Goal: Information Seeking & Learning: Check status

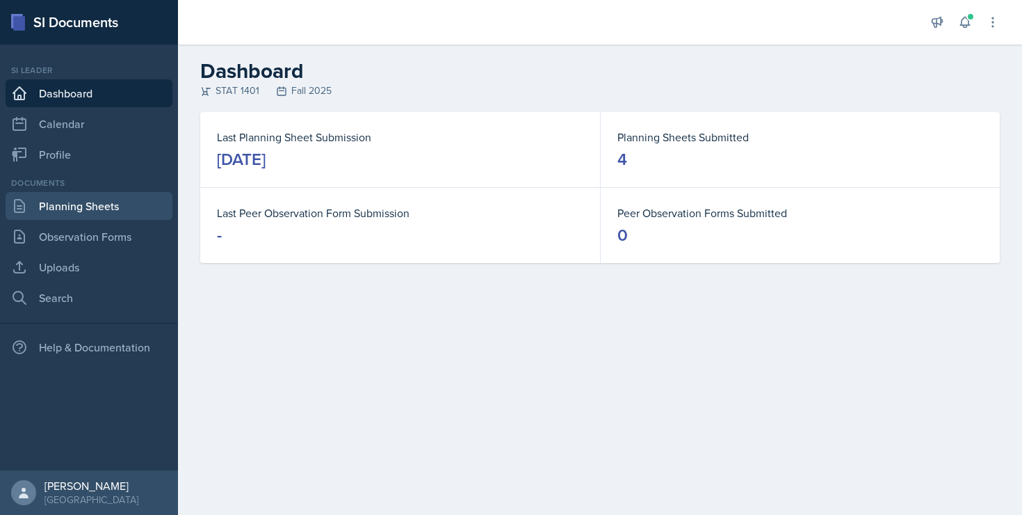
click at [87, 207] on link "Planning Sheets" at bounding box center [89, 206] width 167 height 28
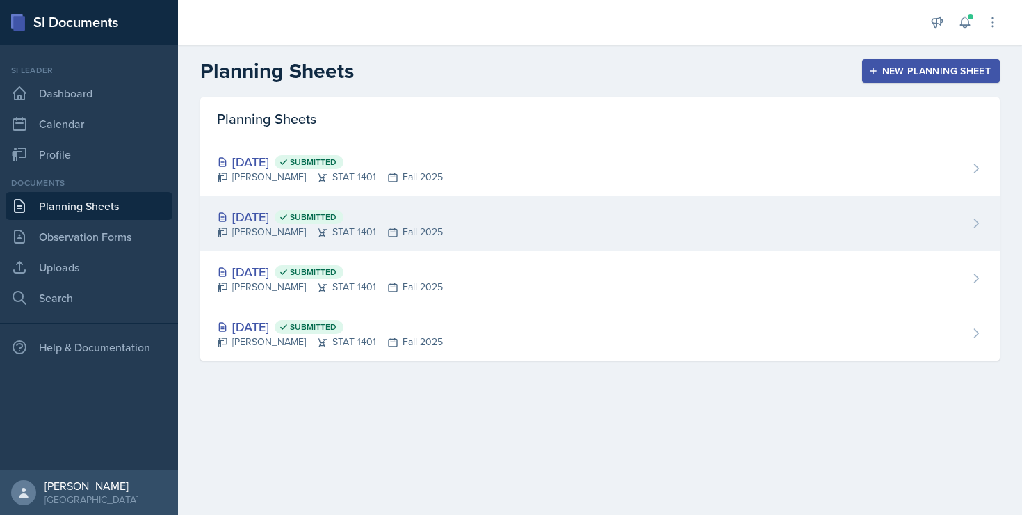
click at [298, 227] on div "[PERSON_NAME] STAT 1401 Fall 2025" at bounding box center [330, 232] width 226 height 15
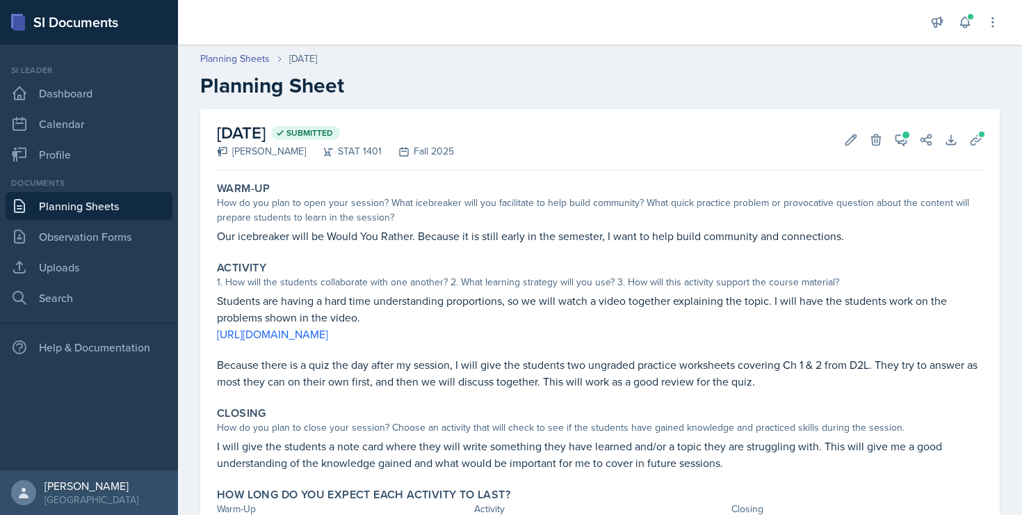
click at [107, 204] on link "Planning Sheets" at bounding box center [89, 206] width 167 height 28
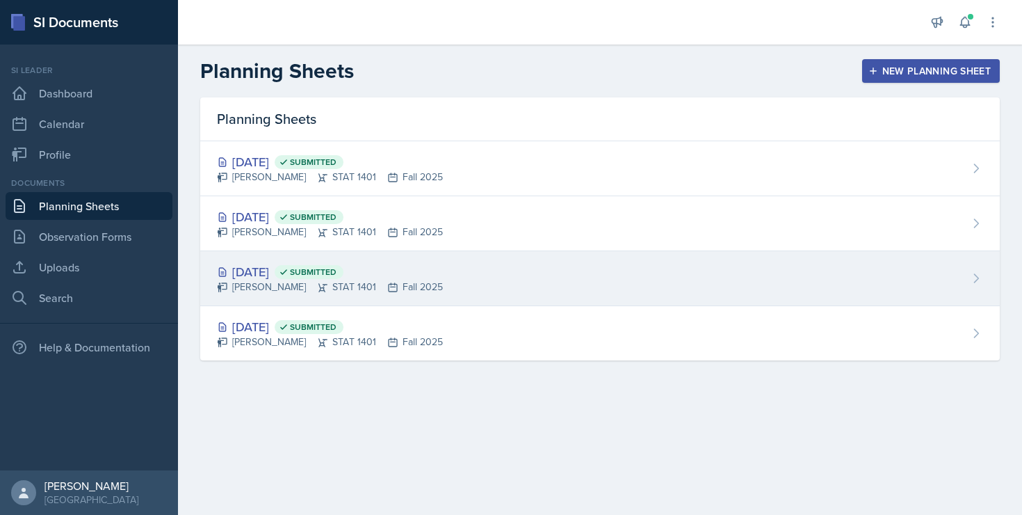
click at [236, 262] on div "[DATE] Submitted" at bounding box center [330, 271] width 226 height 19
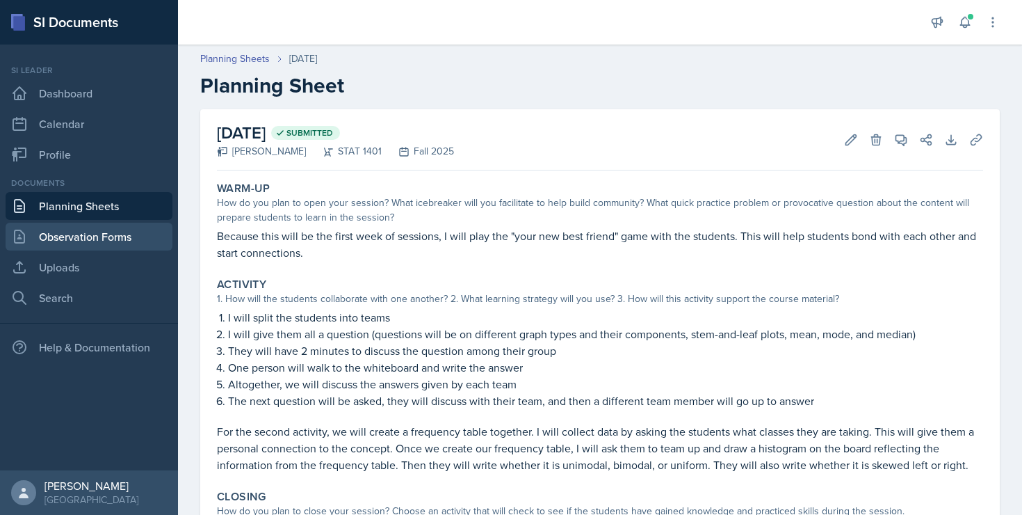
click at [102, 233] on link "Observation Forms" at bounding box center [89, 237] width 167 height 28
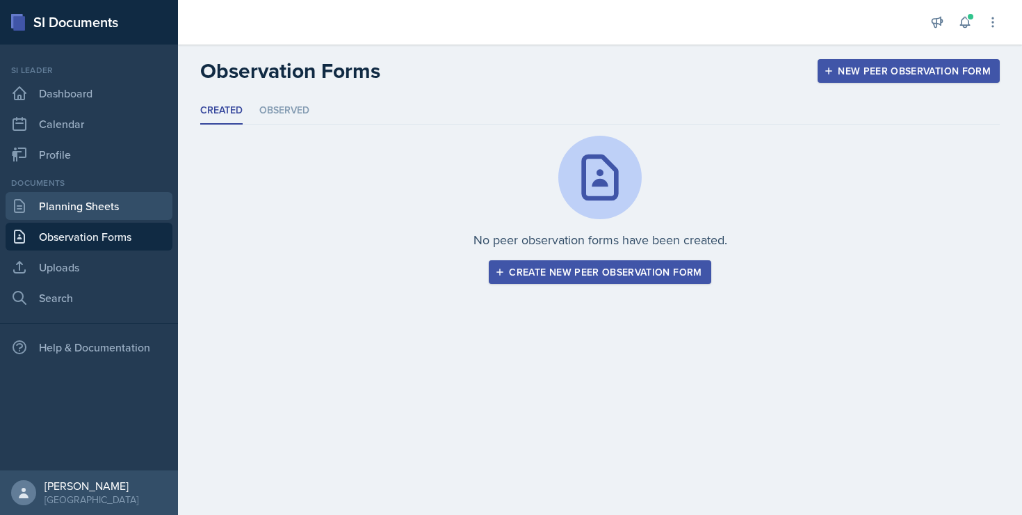
click at [102, 217] on link "Planning Sheets" at bounding box center [89, 206] width 167 height 28
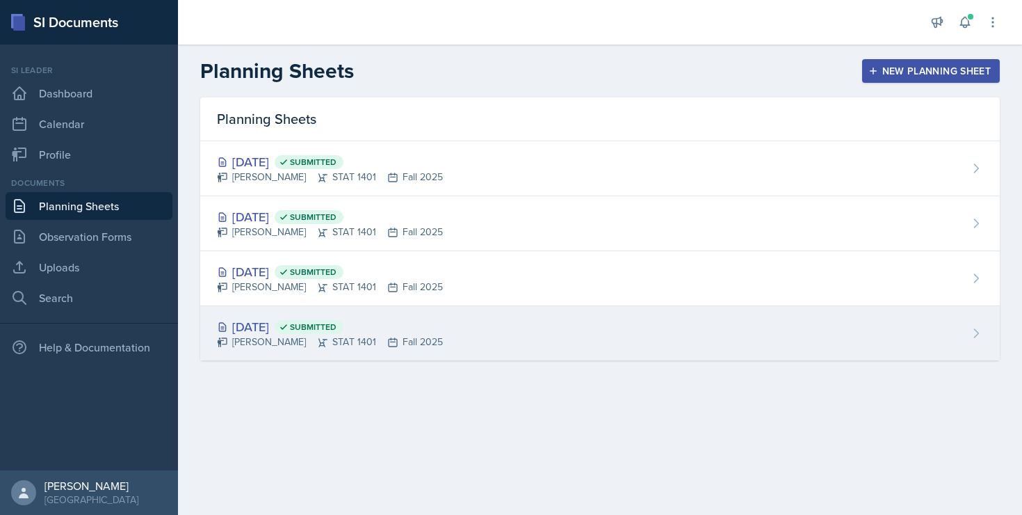
click at [264, 315] on div "[DATE] Submitted [PERSON_NAME] STAT 1401 Fall 2025" at bounding box center [600, 333] width 800 height 54
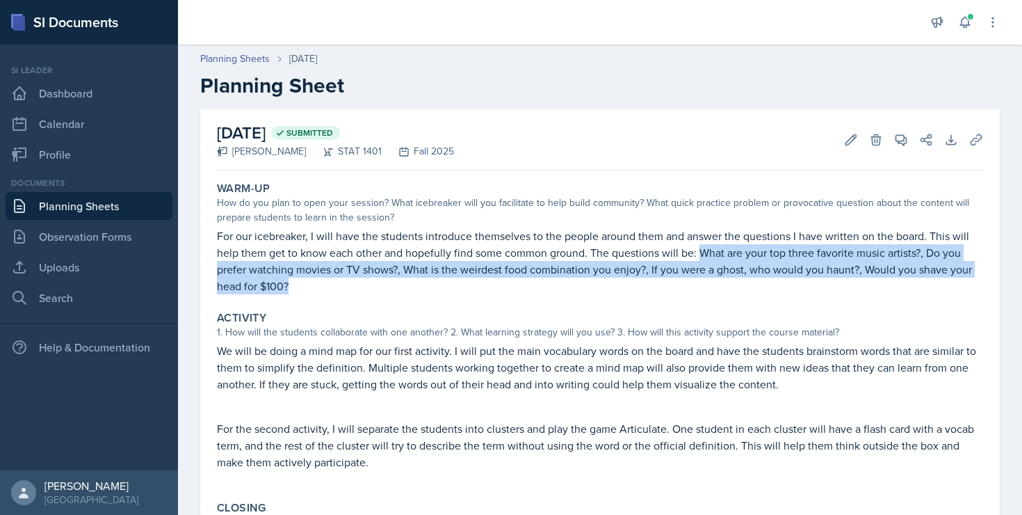
drag, startPoint x: 700, startPoint y: 252, endPoint x: 291, endPoint y: 288, distance: 411.1
click at [291, 288] on p "For our icebreaker, I will have the students introduce themselves to the people…" at bounding box center [600, 260] width 766 height 67
copy p "What are your top three favorite music artists?, Do you prefer watching movies …"
click at [100, 207] on link "Planning Sheets" at bounding box center [89, 206] width 167 height 28
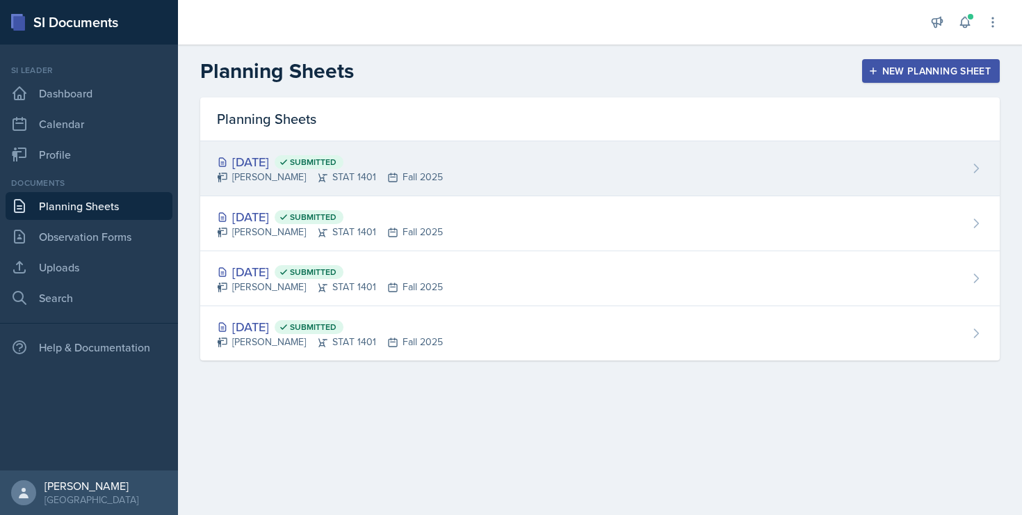
click at [263, 184] on div "[DATE] Submitted [PERSON_NAME] STAT 1401 Fall 2025" at bounding box center [600, 168] width 800 height 55
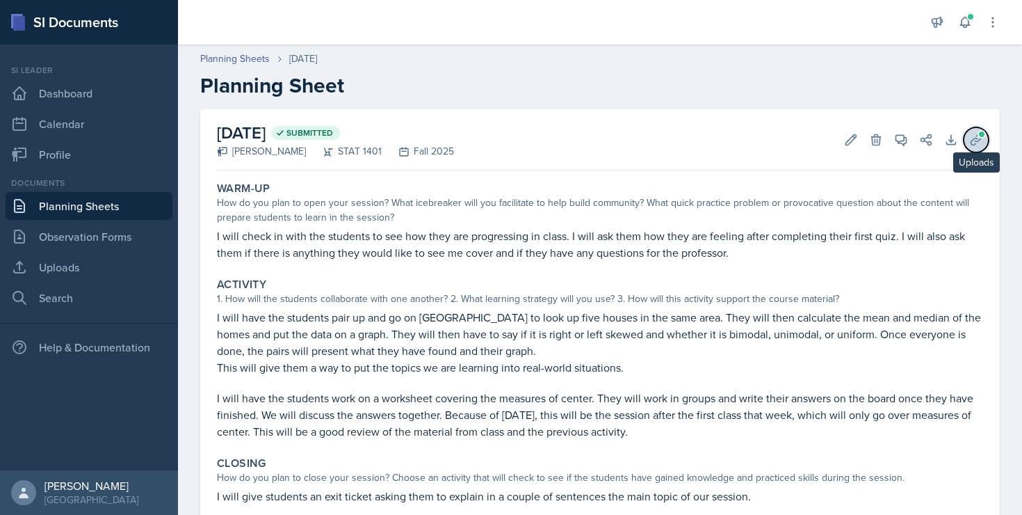
click at [969, 138] on icon at bounding box center [976, 140] width 14 height 14
